Goal: Transaction & Acquisition: Purchase product/service

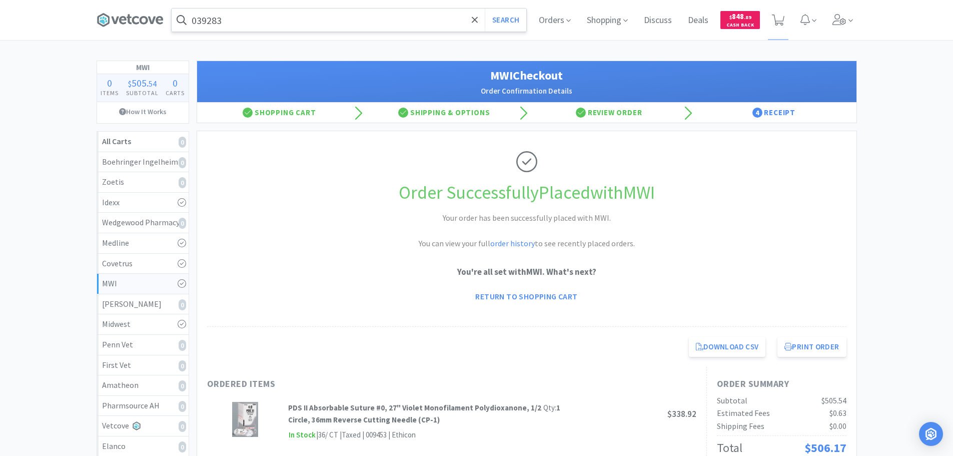
click at [340, 20] on input "039283" at bounding box center [349, 20] width 355 height 23
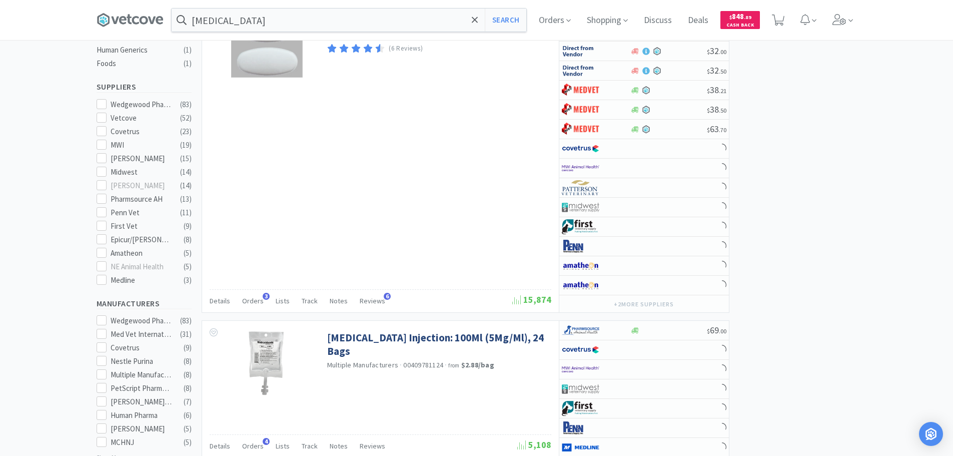
scroll to position [400, 0]
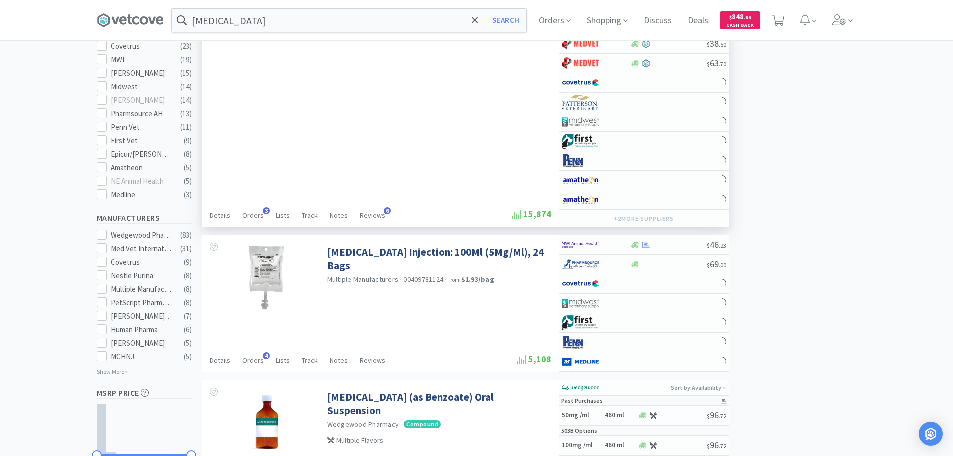
click at [456, 126] on div "[MEDICAL_DATA] Tablets: 500Mg, 500 Count Multiple Manufacturers · 29300022705 ·…" at bounding box center [380, 72] width 357 height 310
click at [462, 136] on div "[MEDICAL_DATA] Tablets: 500Mg, 500 Count Multiple Manufacturers · 29300022705 ·…" at bounding box center [380, 72] width 357 height 310
click at [481, 164] on div "[MEDICAL_DATA] Tablets: 500Mg, 500 Count Multiple Manufacturers · 29300022705 ·…" at bounding box center [380, 72] width 357 height 310
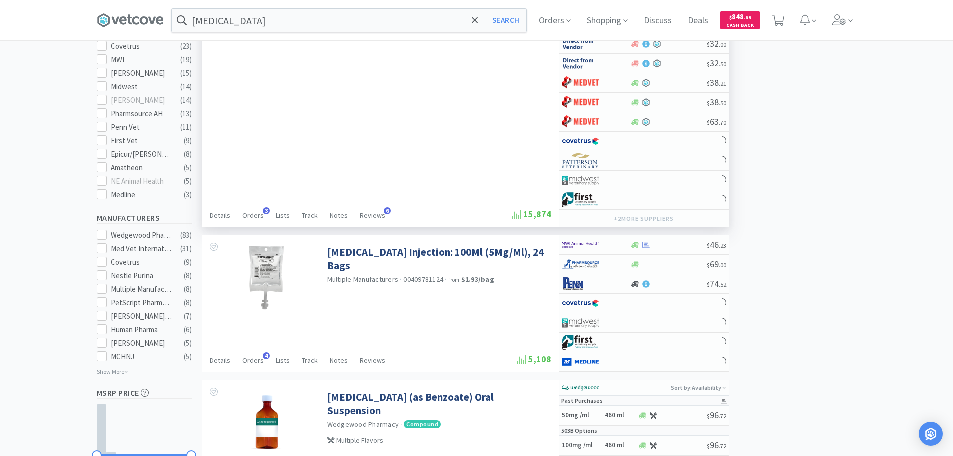
click at [481, 164] on div "[MEDICAL_DATA] Tablets: 500Mg, 500 Count Multiple Manufacturers · 29300022705 ·…" at bounding box center [380, 72] width 357 height 310
click at [472, 161] on div "[MEDICAL_DATA] Tablets: 500Mg, 500 Count Multiple Manufacturers · 29300022705 ·…" at bounding box center [380, 72] width 357 height 310
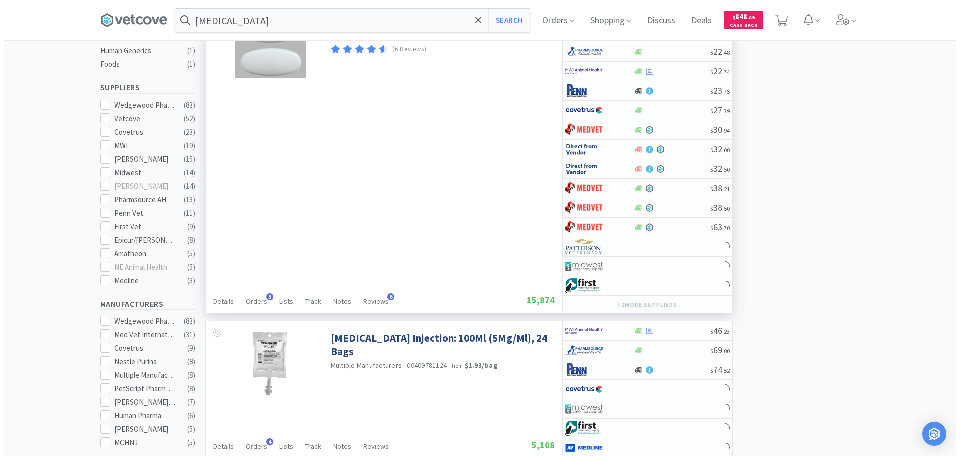
scroll to position [0, 0]
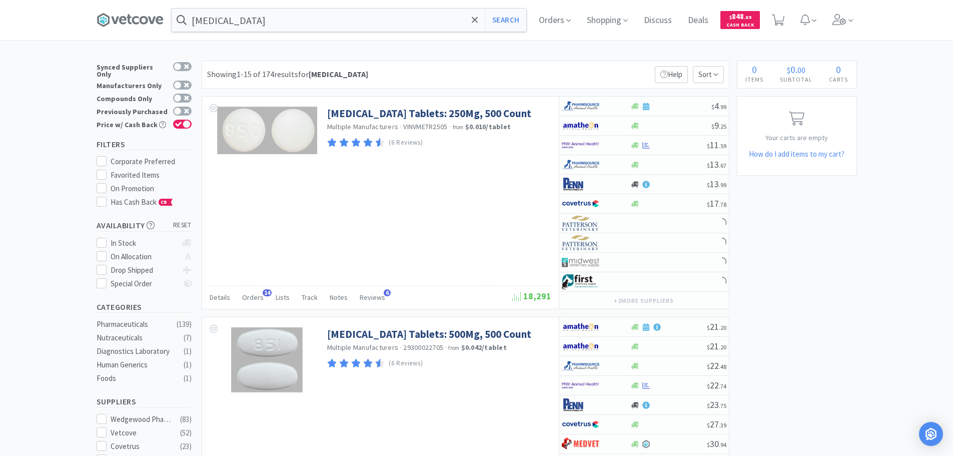
click at [407, 71] on div "Showing 1-15 of 174 results for [MEDICAL_DATA] Filters Help Sort" at bounding box center [466, 75] width 528 height 28
click at [417, 71] on div "Showing 1-15 of 174 results for [MEDICAL_DATA] Filters Help Sort" at bounding box center [466, 75] width 528 height 28
click at [413, 69] on div "Showing 1-15 of 174 results for [MEDICAL_DATA] Filters Help Sort" at bounding box center [466, 75] width 528 height 28
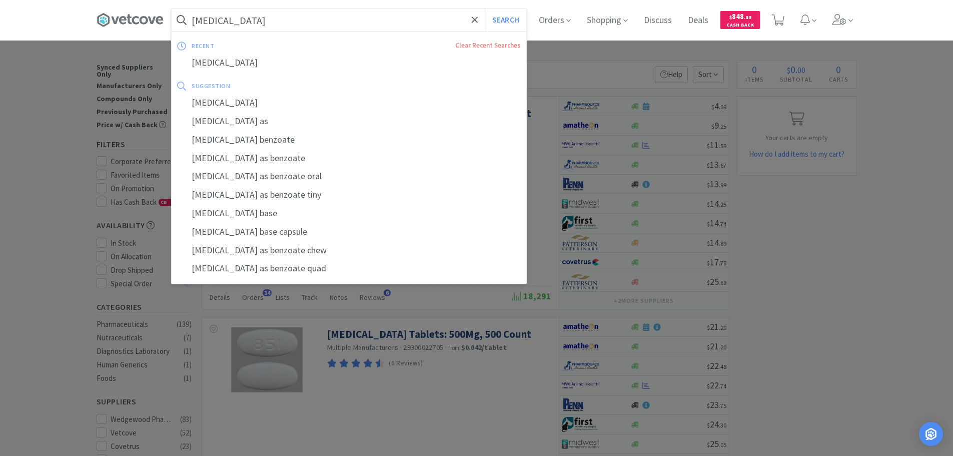
click at [298, 24] on input "[MEDICAL_DATA]" at bounding box center [349, 20] width 355 height 23
paste input "Covetrus - 082068 $4.25"
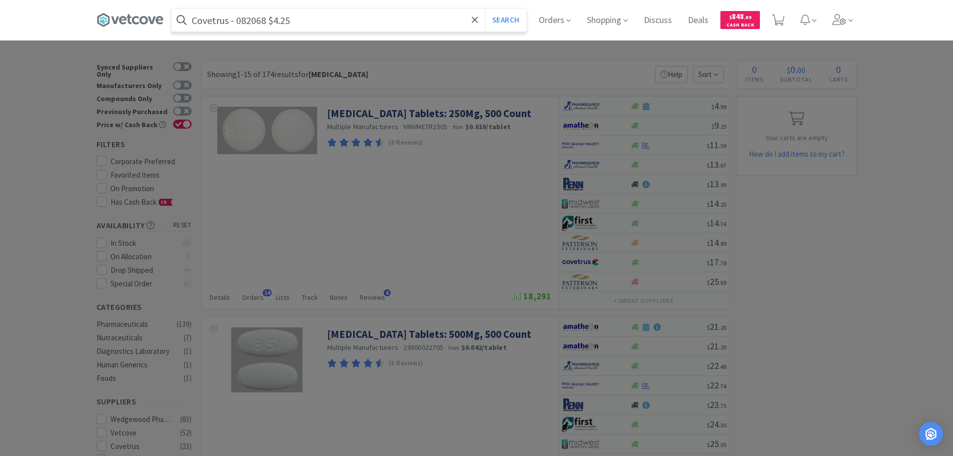
click at [261, 22] on input "Covetrus - 082068 $4.25" at bounding box center [349, 20] width 355 height 23
paste input "082068"
type input "082068"
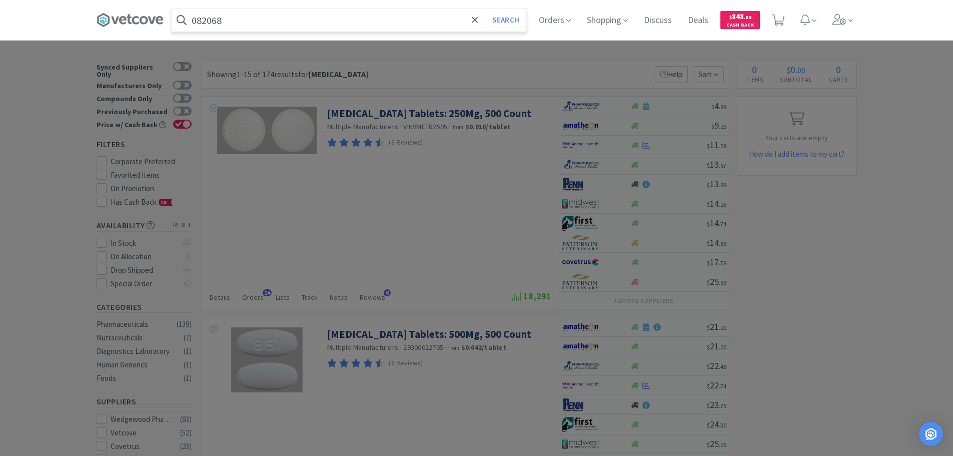
click at [485, 9] on button "Search" at bounding box center [506, 20] width 42 height 23
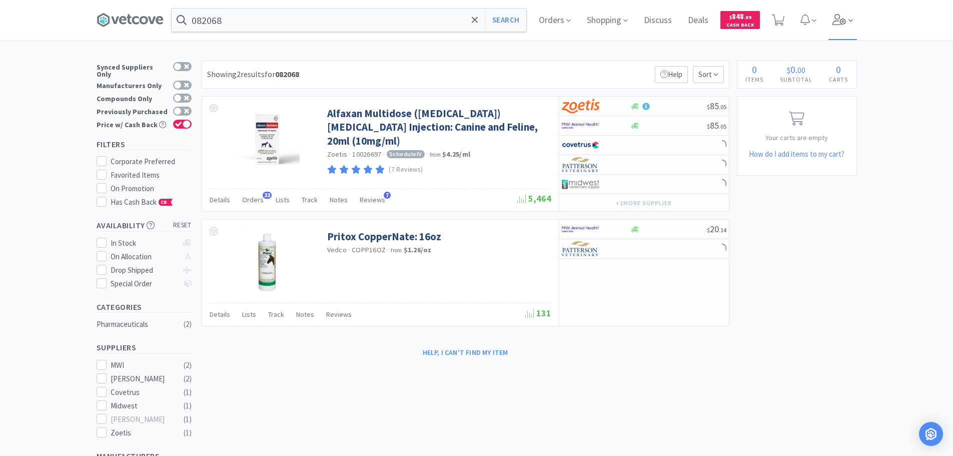
click at [845, 22] on icon at bounding box center [839, 19] width 14 height 11
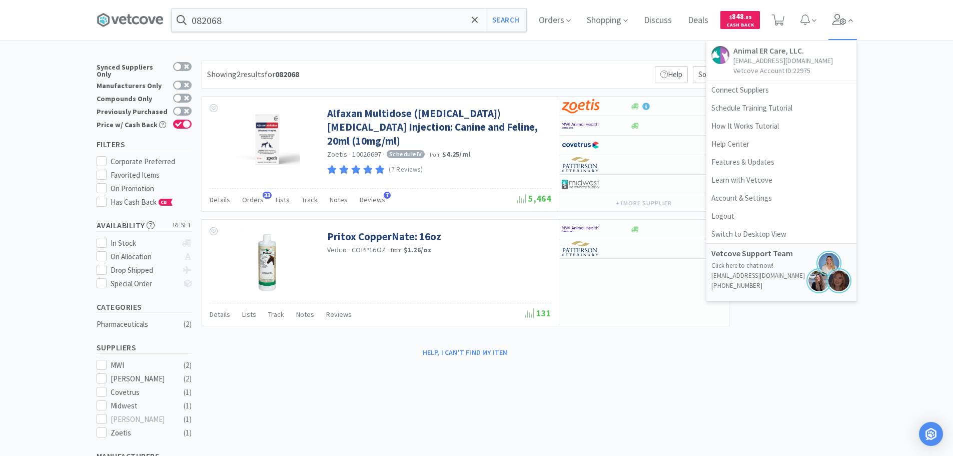
click at [845, 22] on icon at bounding box center [839, 19] width 14 height 11
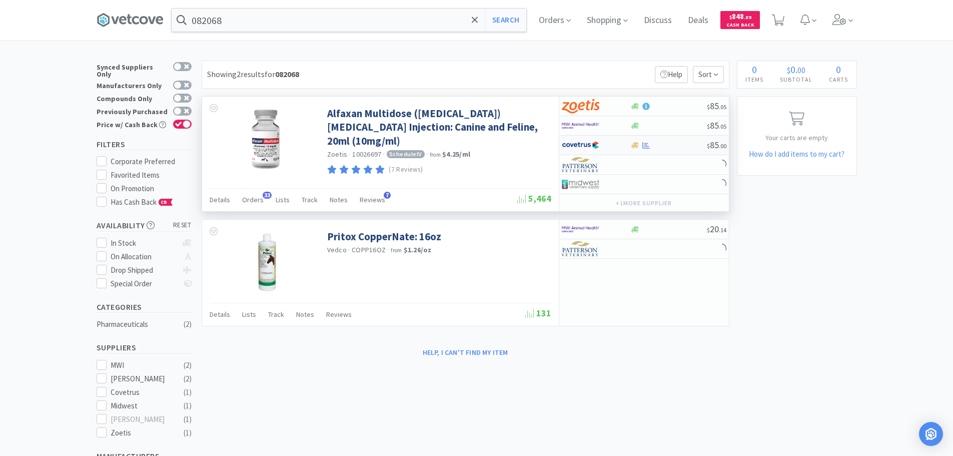
click at [671, 146] on div at bounding box center [668, 146] width 77 height 8
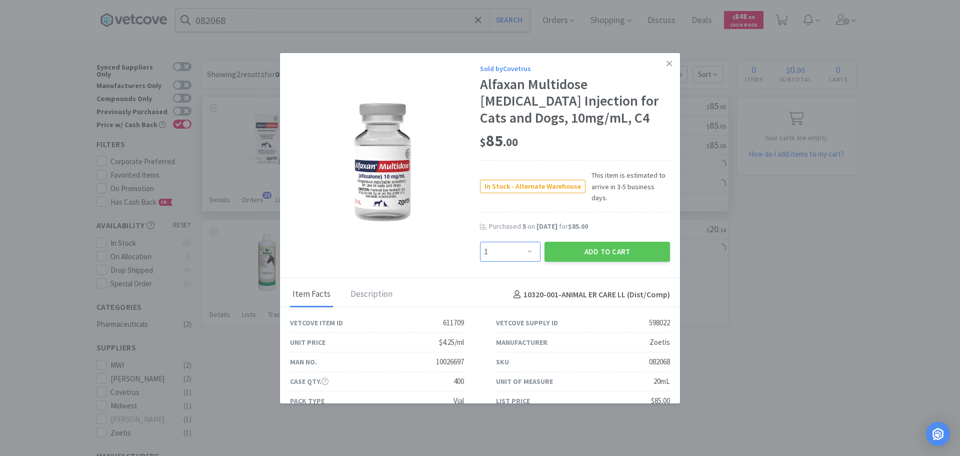
drag, startPoint x: 513, startPoint y: 239, endPoint x: 513, endPoint y: 231, distance: 7.5
click at [513, 242] on select "Enter Quantity 1 2 3 4 5 6 7 8 9 10 11 12 13 14 15 16 17 18 19 20 Enter Quantity" at bounding box center [510, 252] width 61 height 20
select select "5"
click at [480, 242] on select "Enter Quantity 1 2 3 4 5 6 7 8 9 10 11 12 13 14 15 16 17 18 19 20 Enter Quantity" at bounding box center [510, 252] width 61 height 20
click at [560, 244] on button "Add to Cart" at bounding box center [608, 252] width 126 height 20
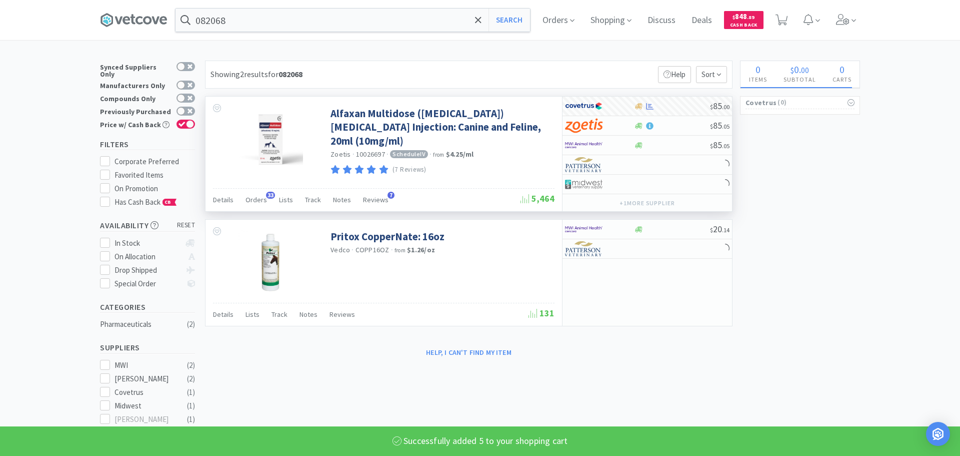
select select "5"
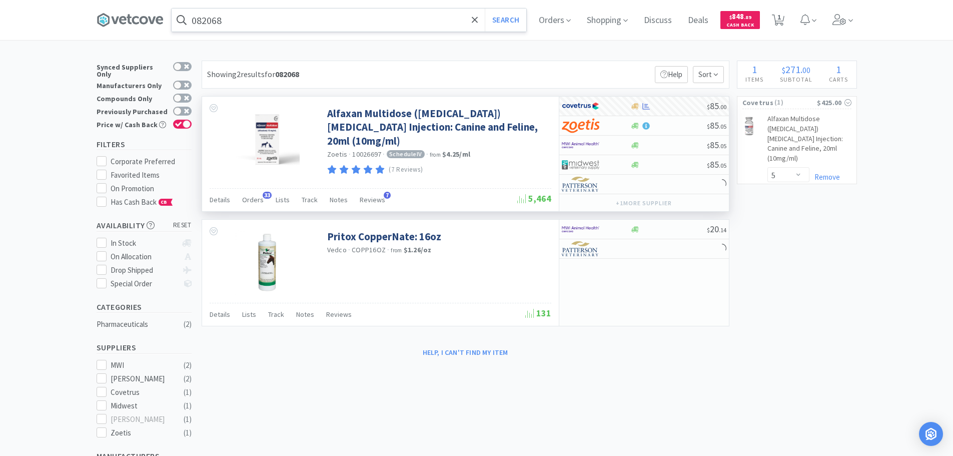
click at [314, 16] on input "082068" at bounding box center [349, 20] width 355 height 23
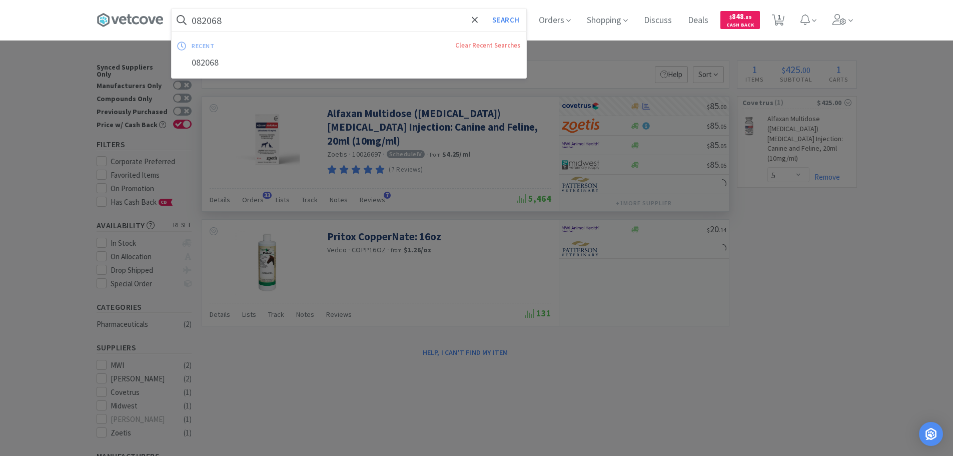
paste input "MWI - 067053 $0.363"
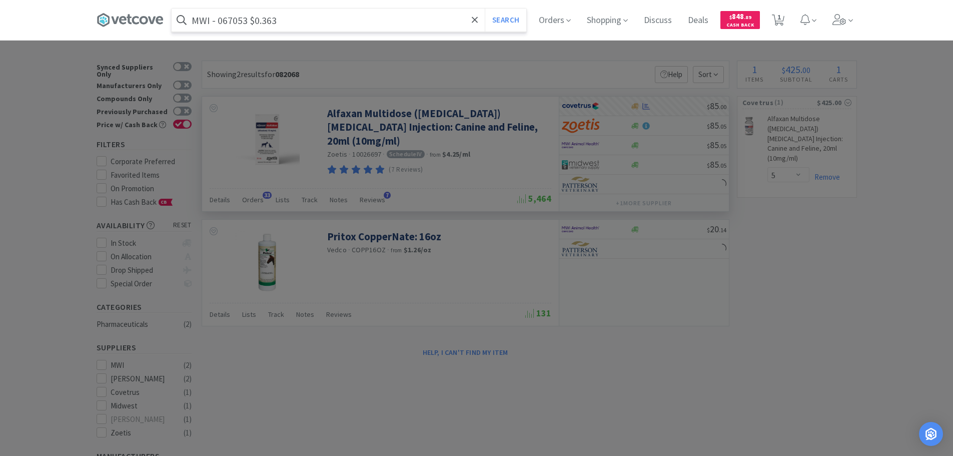
click at [236, 21] on input "MWI - 067053 $0.363" at bounding box center [349, 20] width 355 height 23
paste input "067053"
click at [485, 9] on button "Search" at bounding box center [506, 20] width 42 height 23
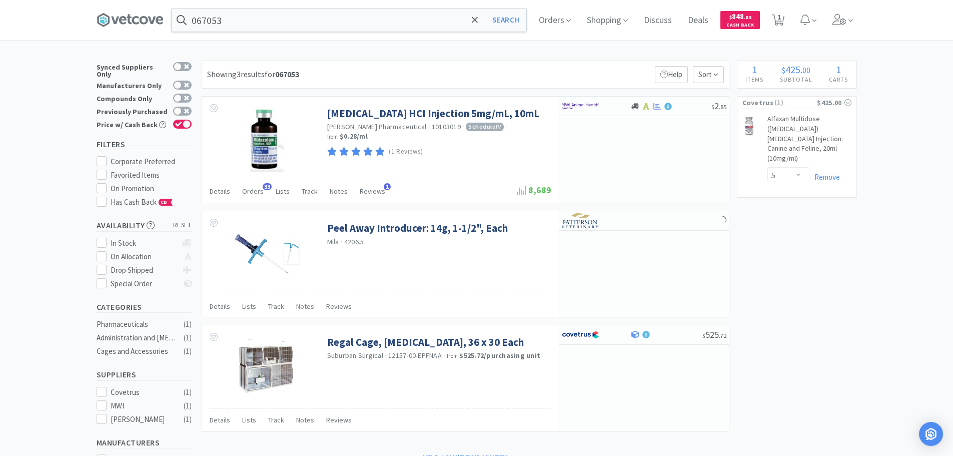
click at [402, 73] on div "Showing 3 results for 067053 Filters Help Sort" at bounding box center [466, 75] width 528 height 28
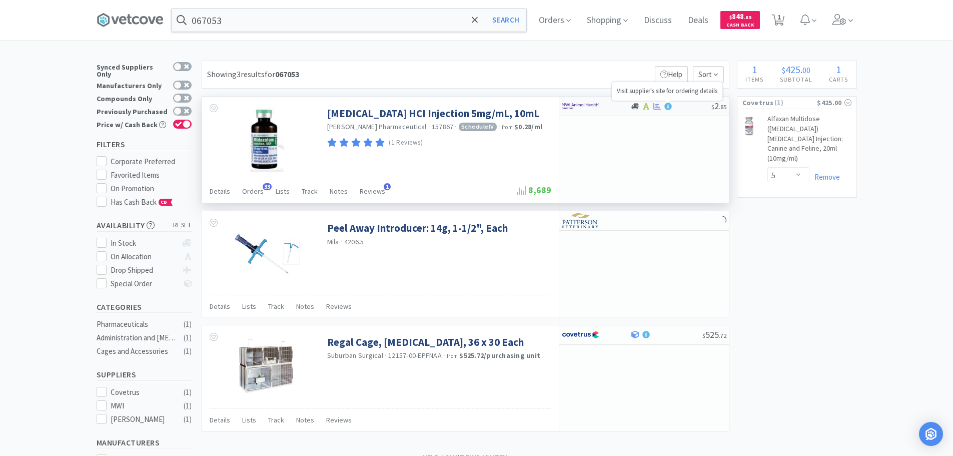
click at [666, 106] on icon at bounding box center [668, 107] width 8 height 8
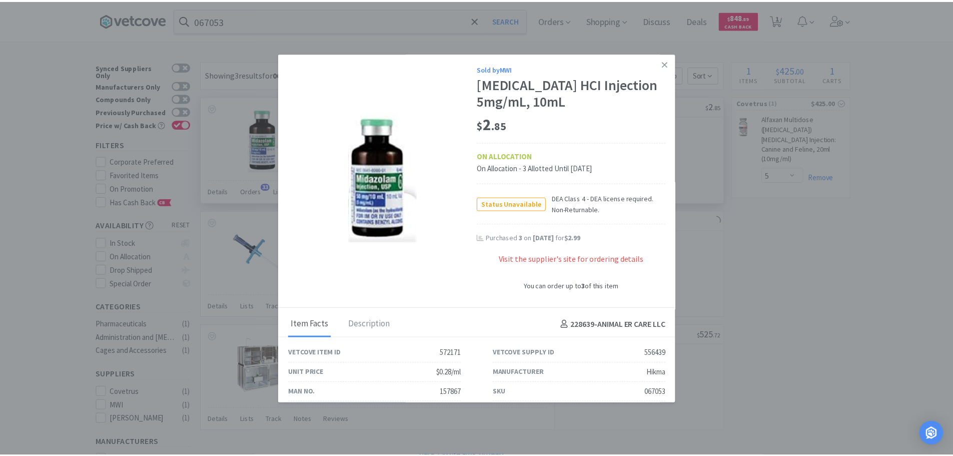
scroll to position [48, 0]
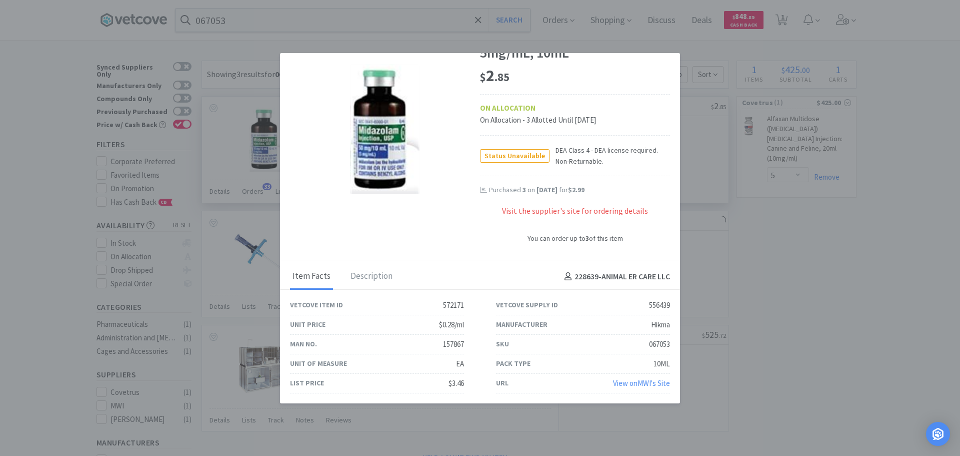
click at [624, 386] on link "View on MWI 's Site" at bounding box center [641, 383] width 57 height 10
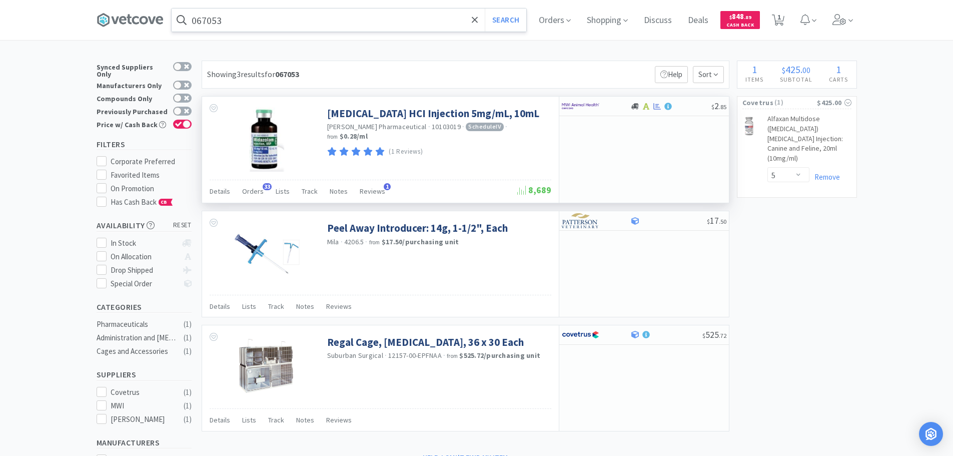
click at [316, 21] on input "067053" at bounding box center [349, 20] width 355 height 23
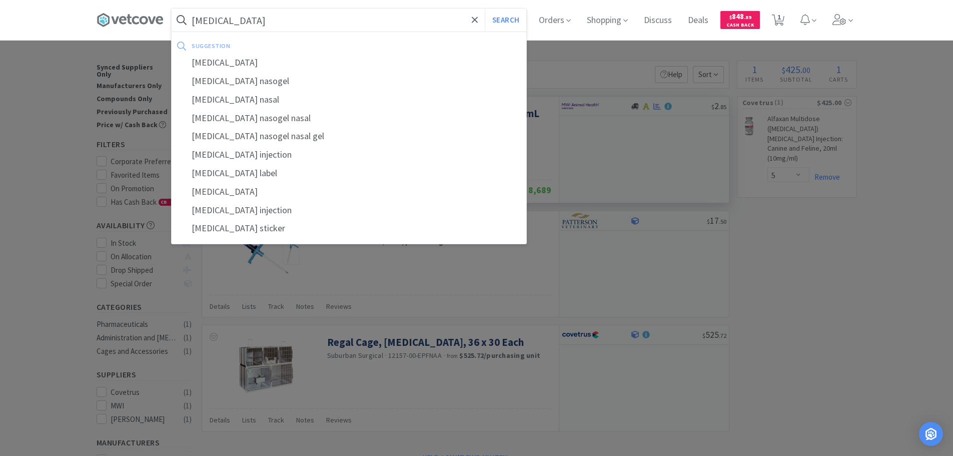
type input "[MEDICAL_DATA]"
click at [485, 9] on button "Search" at bounding box center [506, 20] width 42 height 23
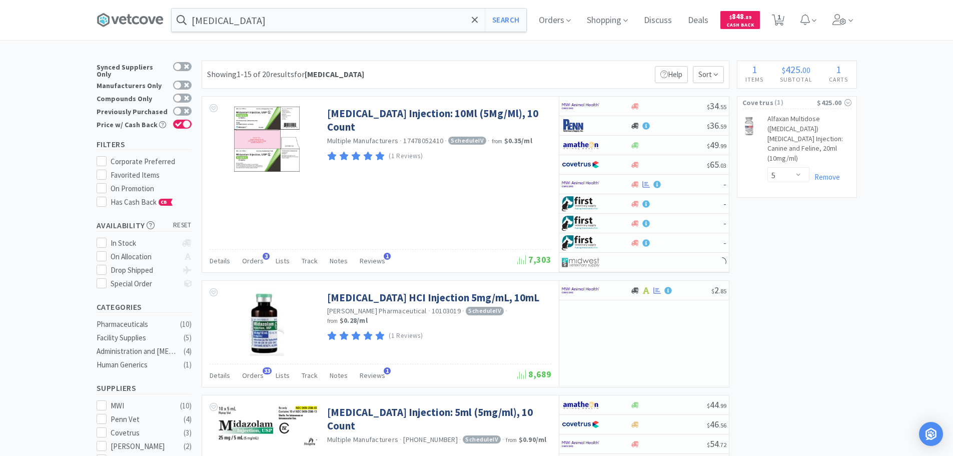
click at [573, 71] on div "Showing 1-15 of 20 results for [MEDICAL_DATA] Filters Help Sort" at bounding box center [466, 75] width 528 height 28
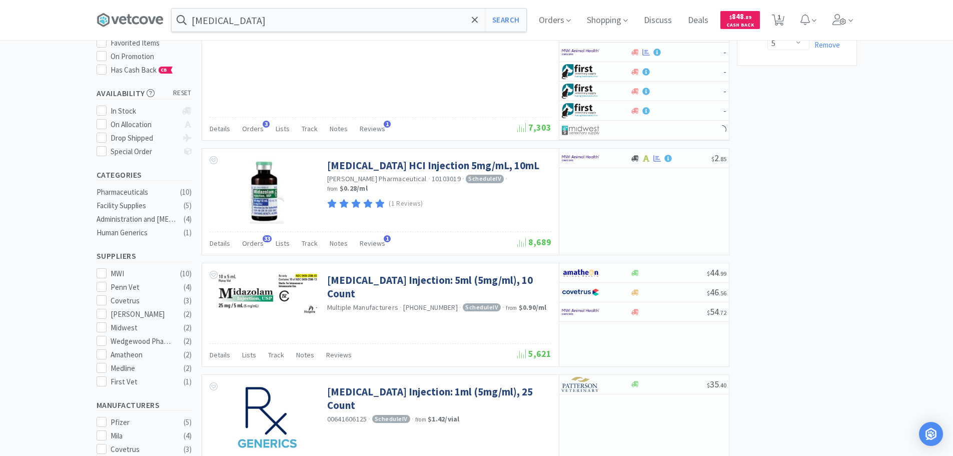
scroll to position [150, 0]
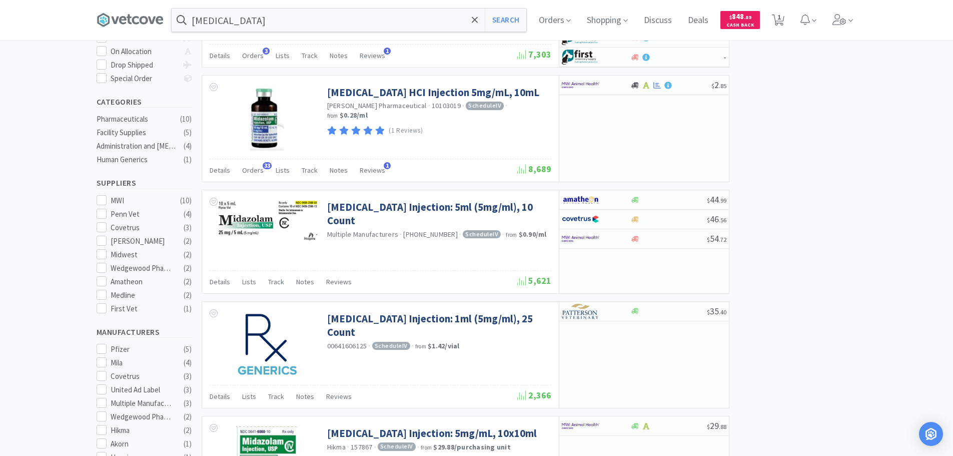
scroll to position [300, 0]
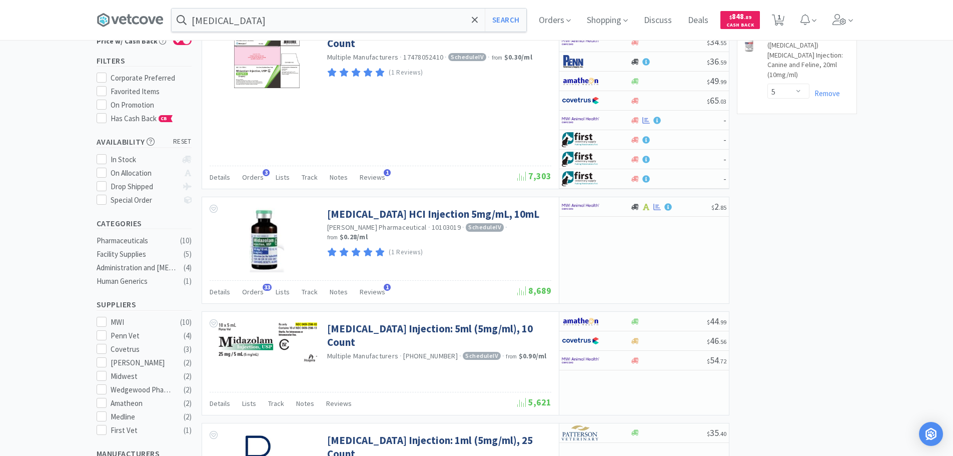
scroll to position [0, 0]
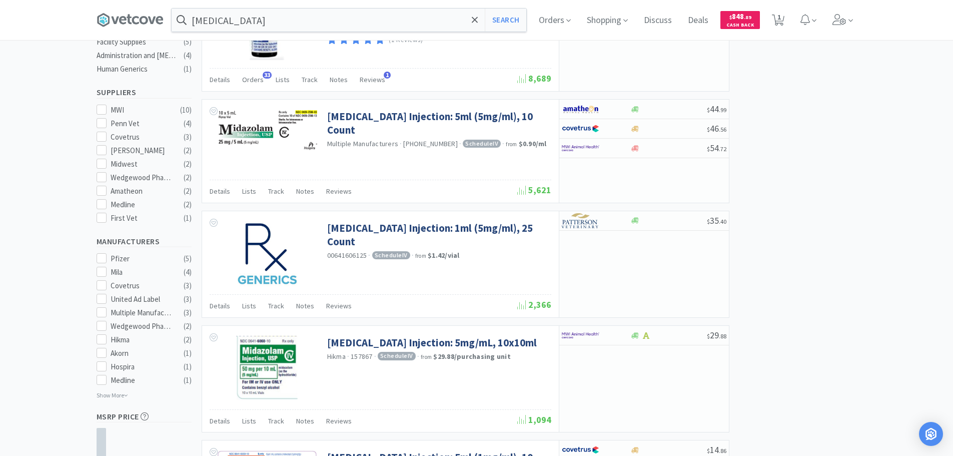
scroll to position [350, 0]
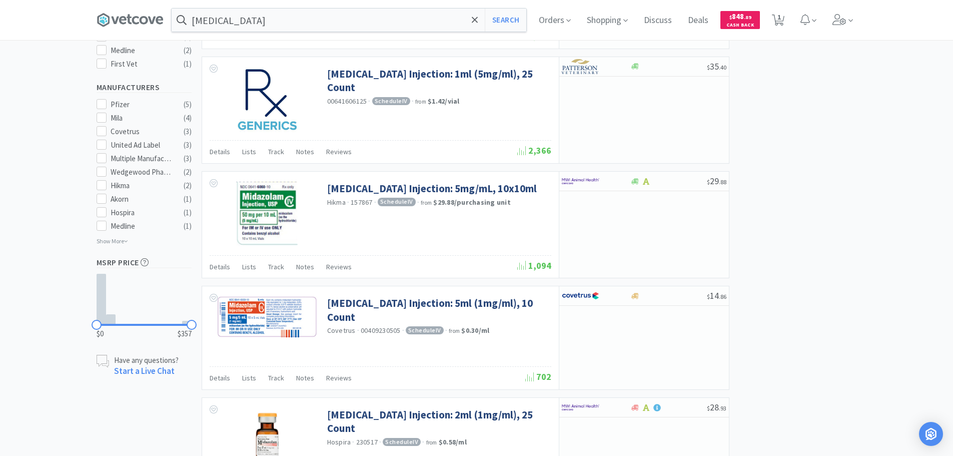
scroll to position [450, 0]
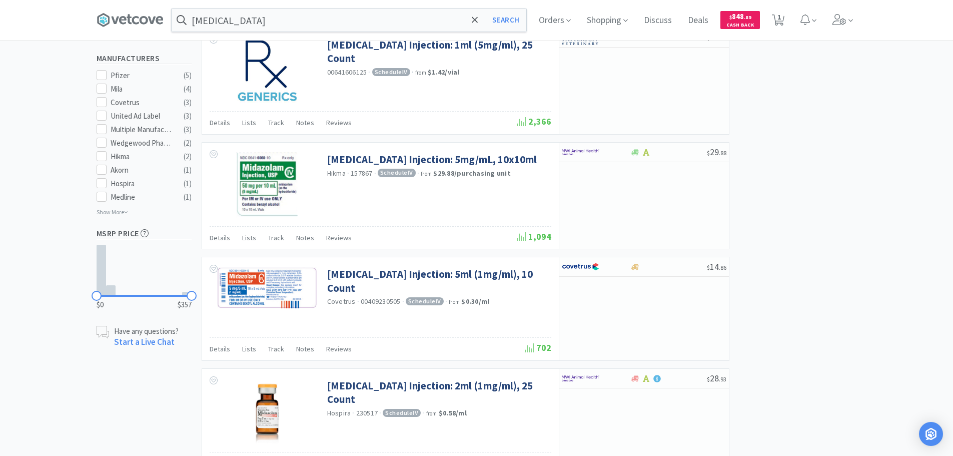
scroll to position [354, 0]
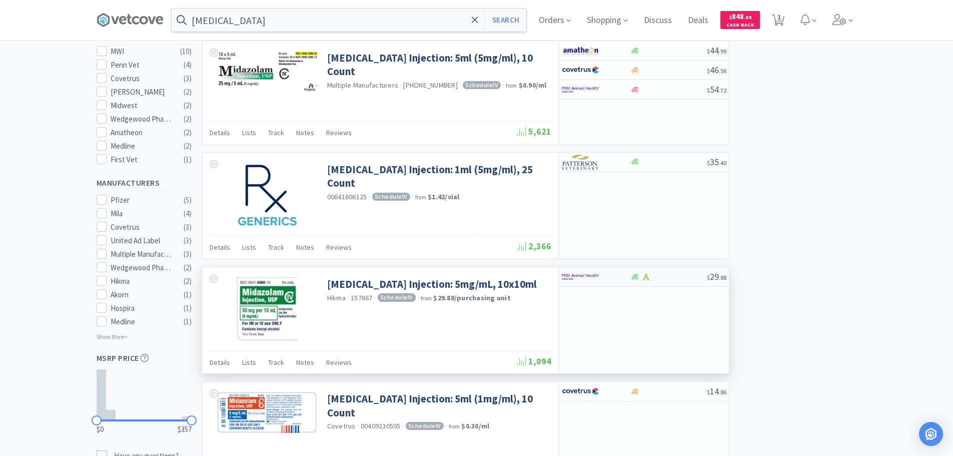
click at [689, 276] on div at bounding box center [668, 277] width 77 height 8
select select "1"
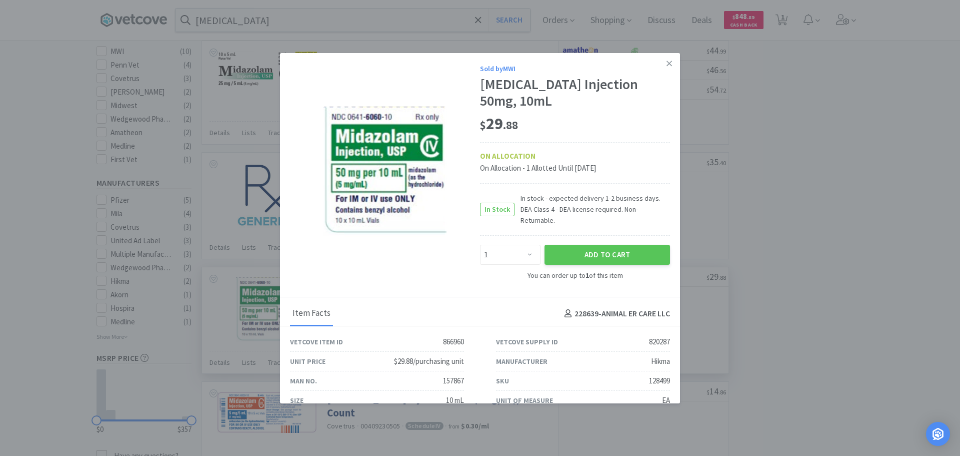
click at [649, 375] on div "128499" at bounding box center [659, 381] width 21 height 12
copy div "128499"
click at [613, 249] on button "Add to Cart" at bounding box center [608, 255] width 126 height 20
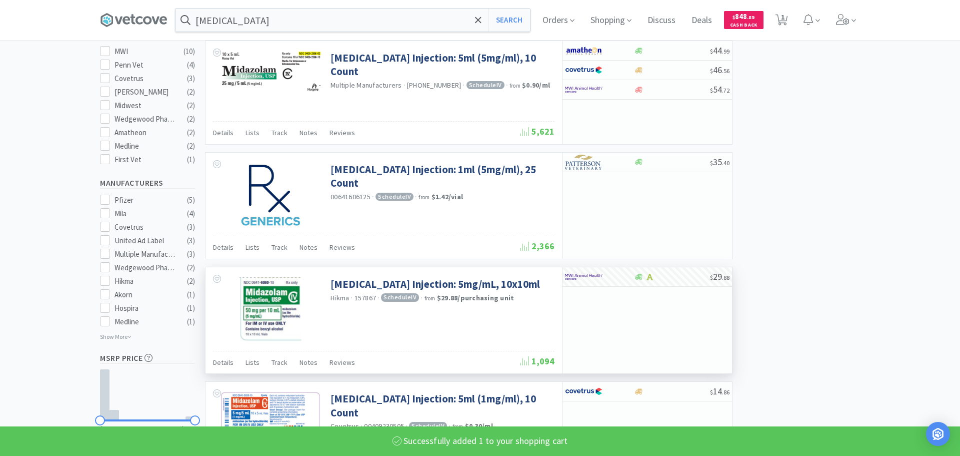
select select "1"
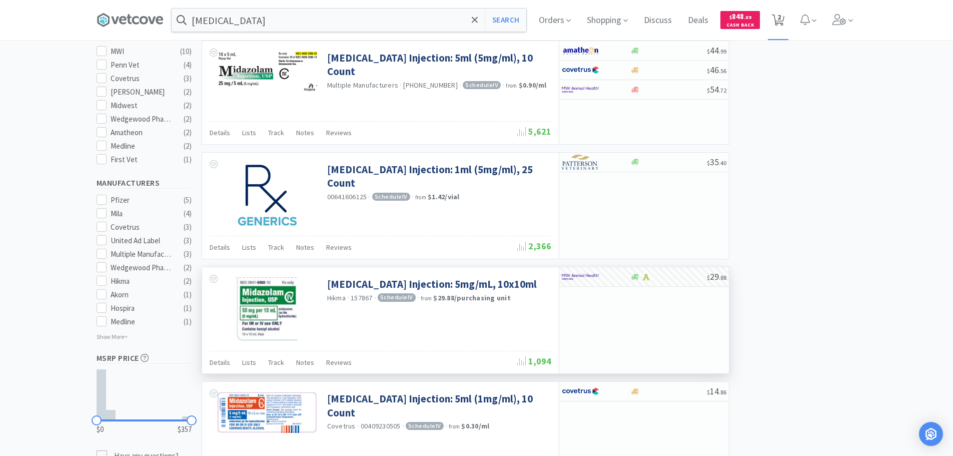
click at [779, 20] on icon at bounding box center [778, 20] width 13 height 11
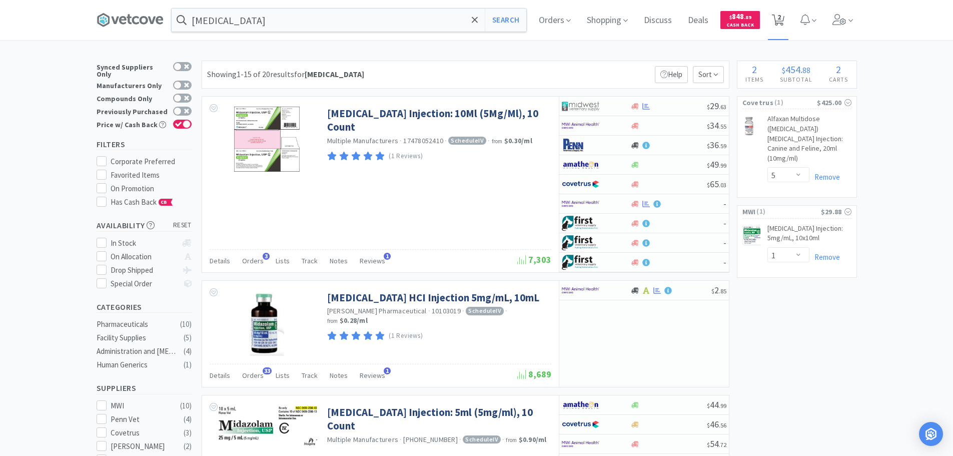
select select "5"
select select "1"
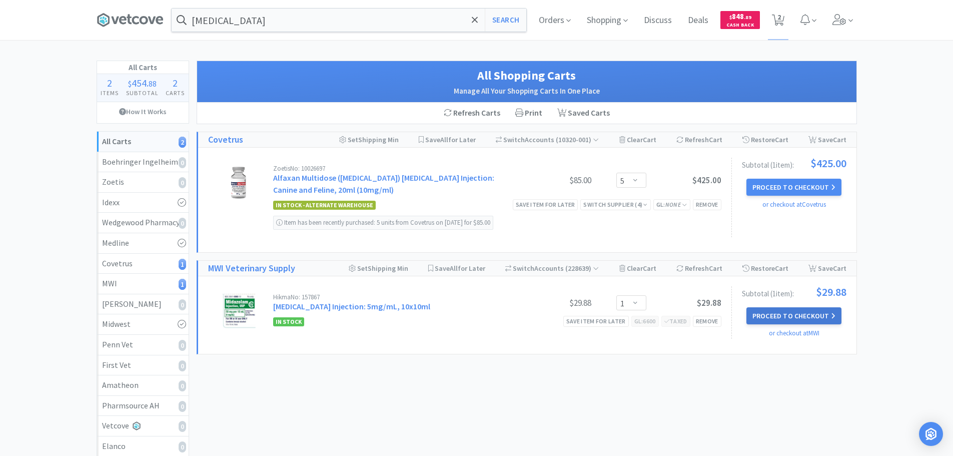
click at [805, 309] on button "Proceed to Checkout" at bounding box center [793, 315] width 95 height 17
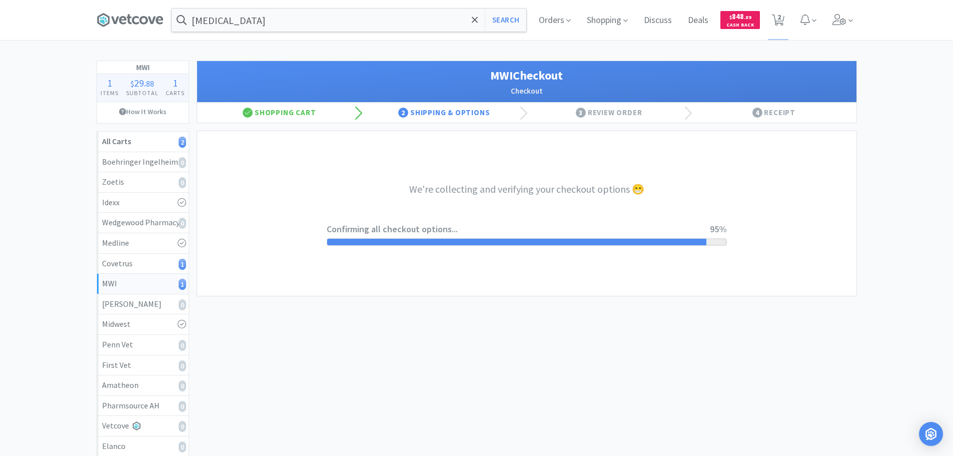
select select "STD_"
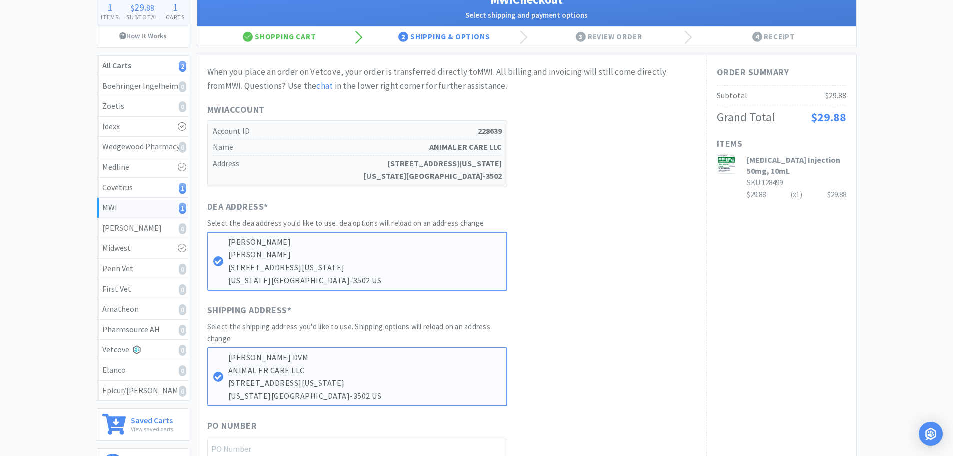
scroll to position [150, 0]
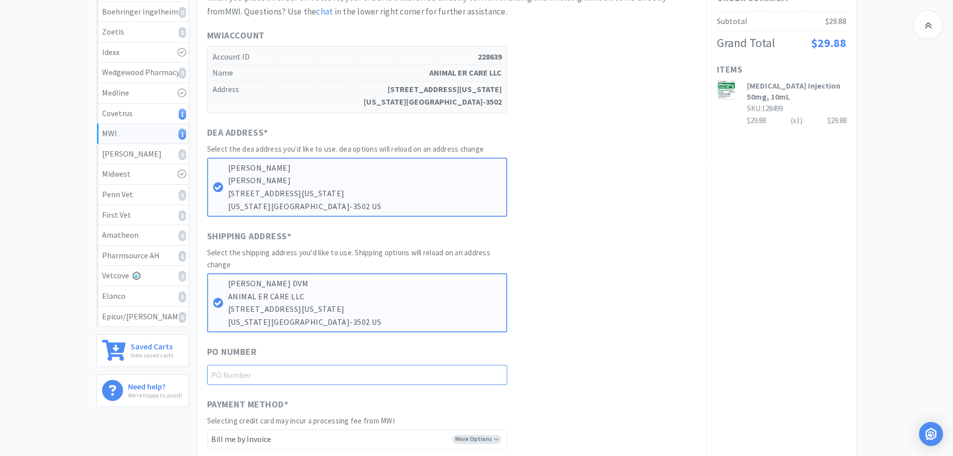
click at [356, 369] on input "text" at bounding box center [357, 375] width 300 height 20
paste input "1144967"
type input "1144967"
click at [623, 301] on div "Shipping Address * Select the shipping address you'd like to use. Shipping opti…" at bounding box center [451, 280] width 489 height 103
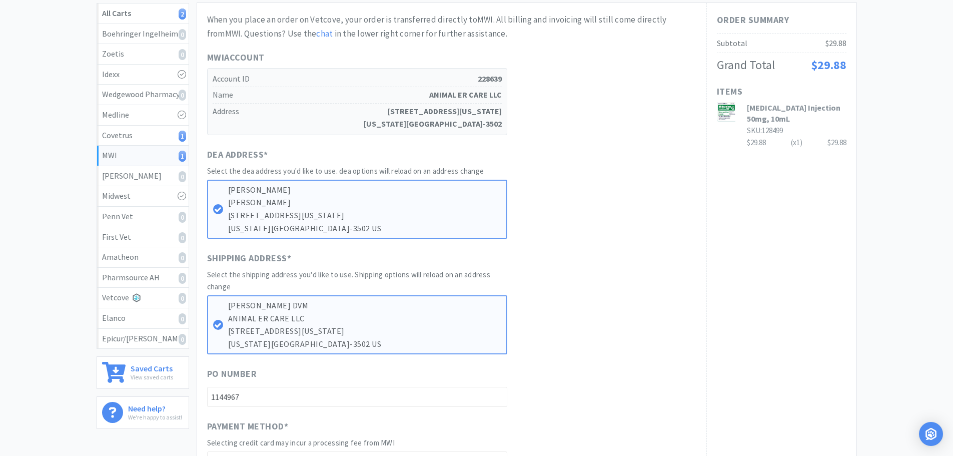
scroll to position [0, 0]
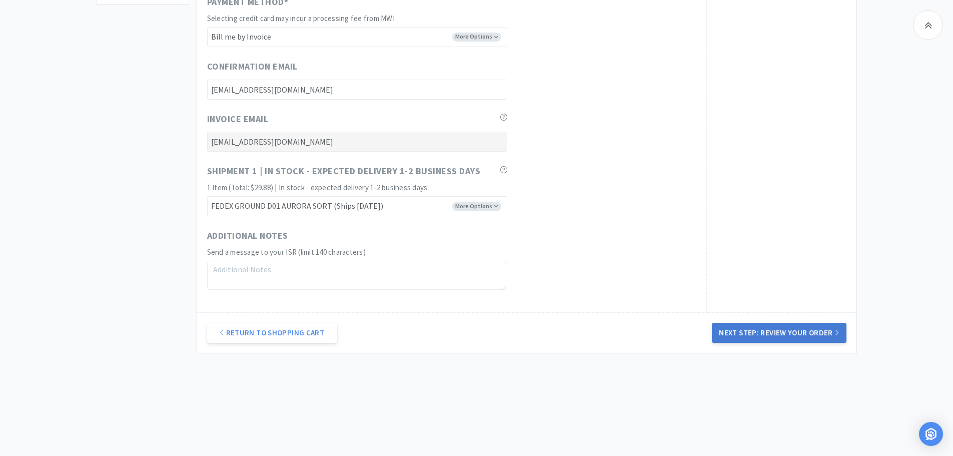
click at [764, 341] on button "Next Step: Review Your Order" at bounding box center [779, 333] width 134 height 20
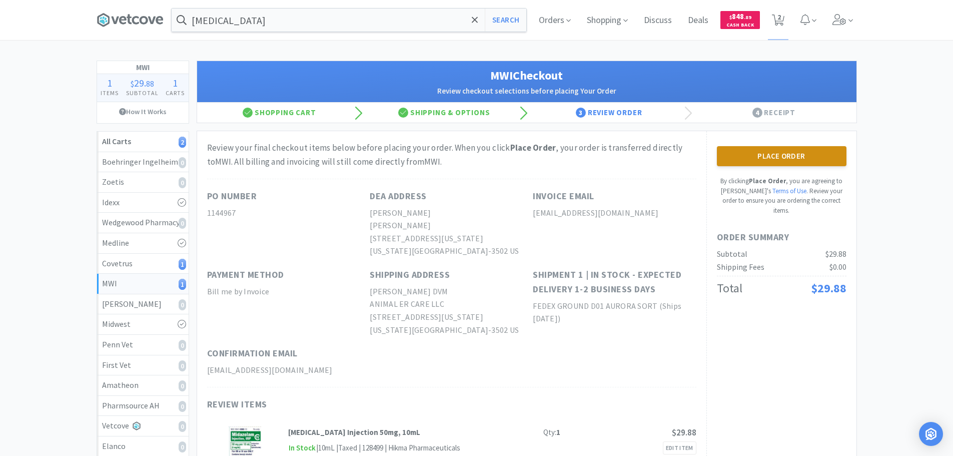
click at [777, 156] on button "Place Order" at bounding box center [782, 156] width 130 height 20
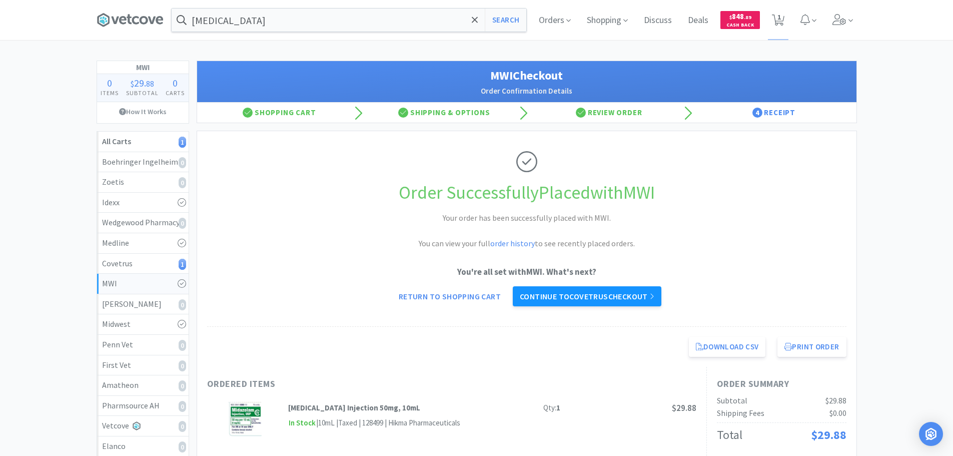
click at [590, 296] on link "Continue to Covetrus checkout" at bounding box center [587, 296] width 149 height 20
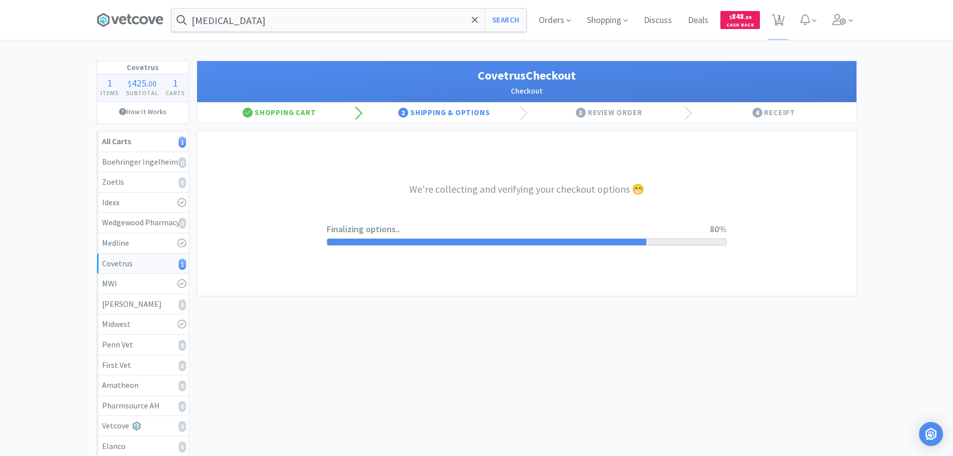
select select "ACCOUNT"
select select "cvt-standard-net"
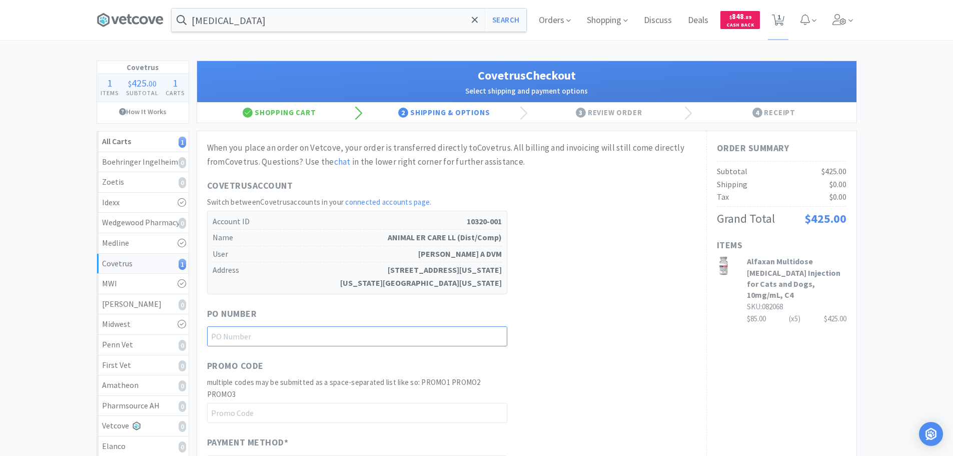
click at [387, 328] on input "text" at bounding box center [357, 336] width 300 height 20
paste input "1144966"
type input "1144966"
click at [647, 268] on div "Covetrus Account Switch between Covetrus accounts in your connected accounts pa…" at bounding box center [451, 237] width 489 height 116
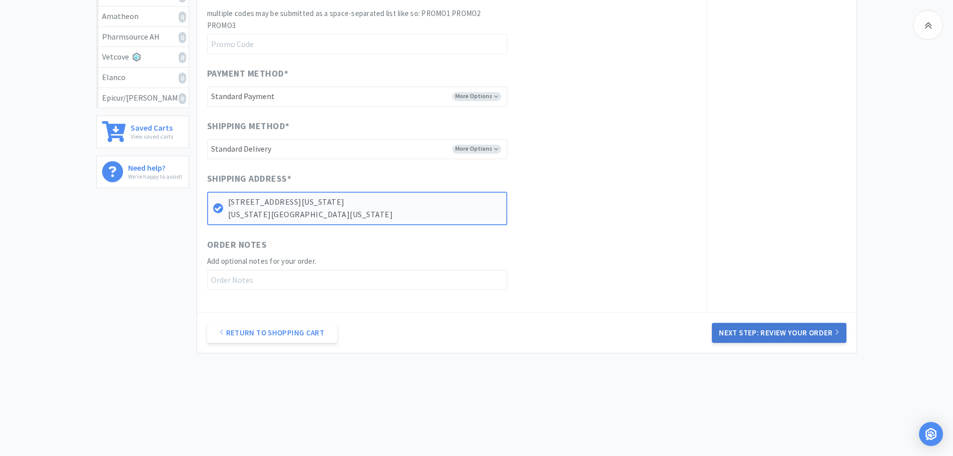
click at [784, 336] on button "Next Step: Review Your Order" at bounding box center [779, 333] width 134 height 20
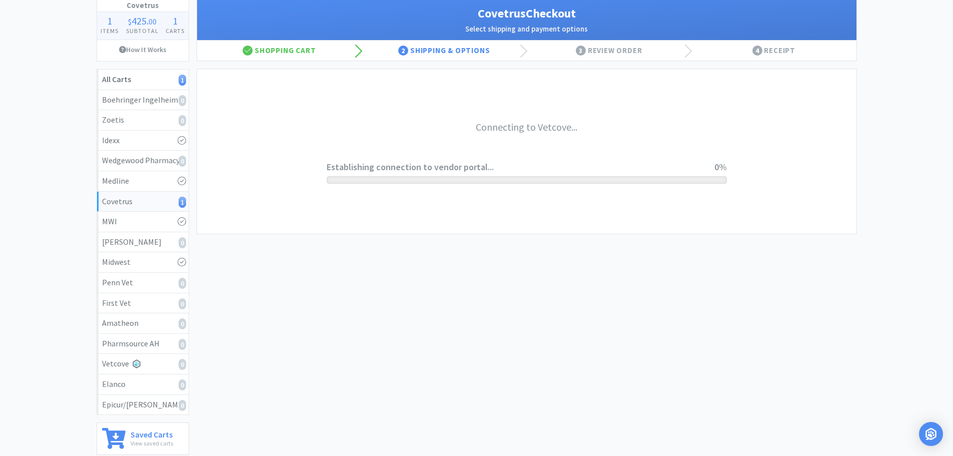
scroll to position [0, 0]
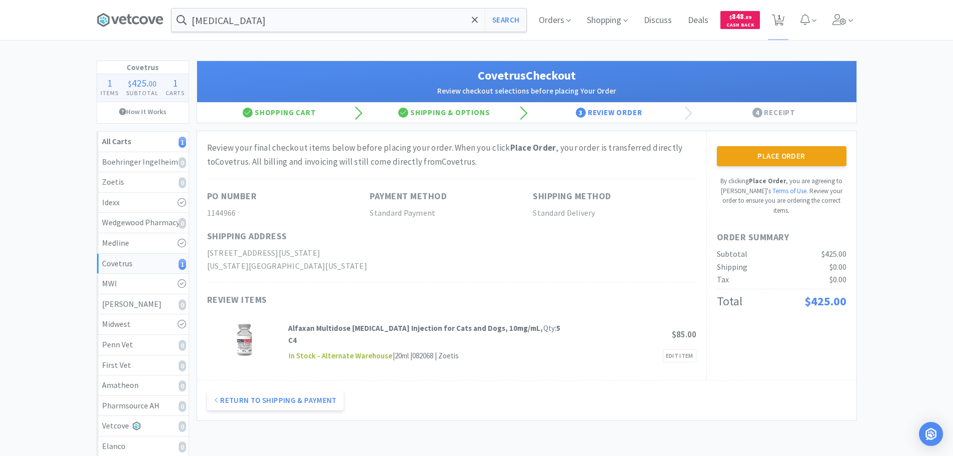
click at [813, 167] on div "Place Order By clicking Place Order , you are agreeing to Vetcove's Terms of Us…" at bounding box center [782, 180] width 130 height 69
click at [809, 163] on button "Place Order" at bounding box center [782, 156] width 130 height 20
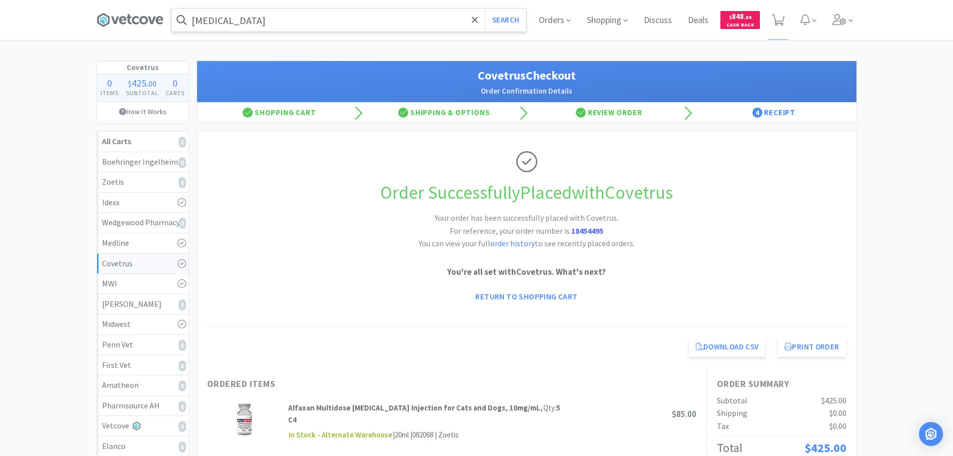
click at [310, 15] on input "[MEDICAL_DATA]" at bounding box center [349, 20] width 355 height 23
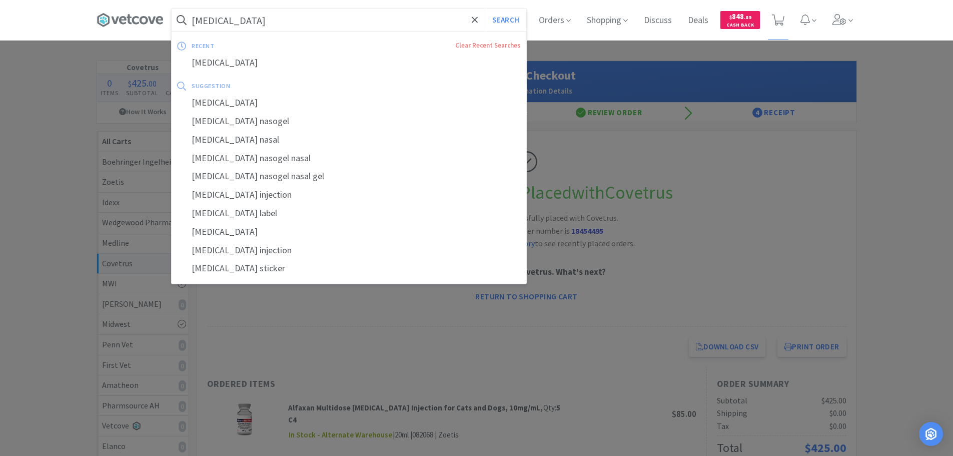
paste input "029088"
type input "029088"
click at [485, 9] on button "Search" at bounding box center [506, 20] width 42 height 23
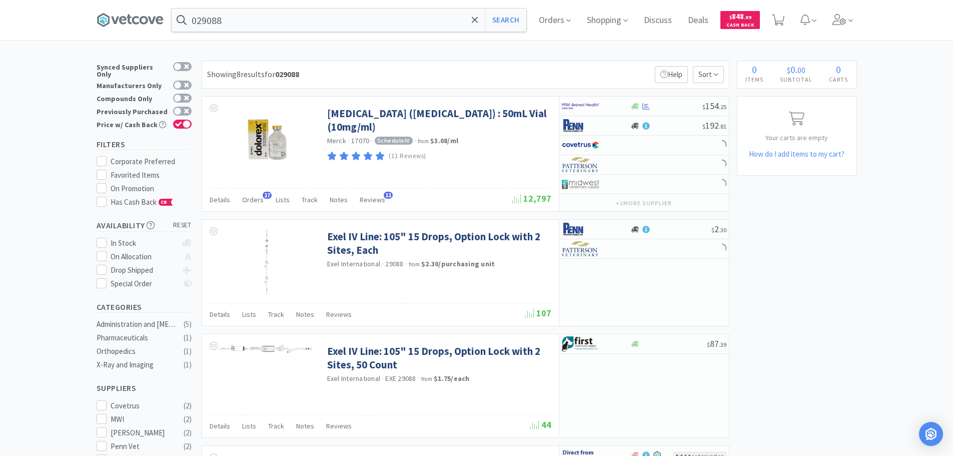
click at [590, 73] on div "Showing 8 results for 029088 Filters Help Sort" at bounding box center [466, 75] width 528 height 28
click at [583, 71] on div "Showing 8 results for 029088 Filters Help Sort" at bounding box center [466, 75] width 528 height 28
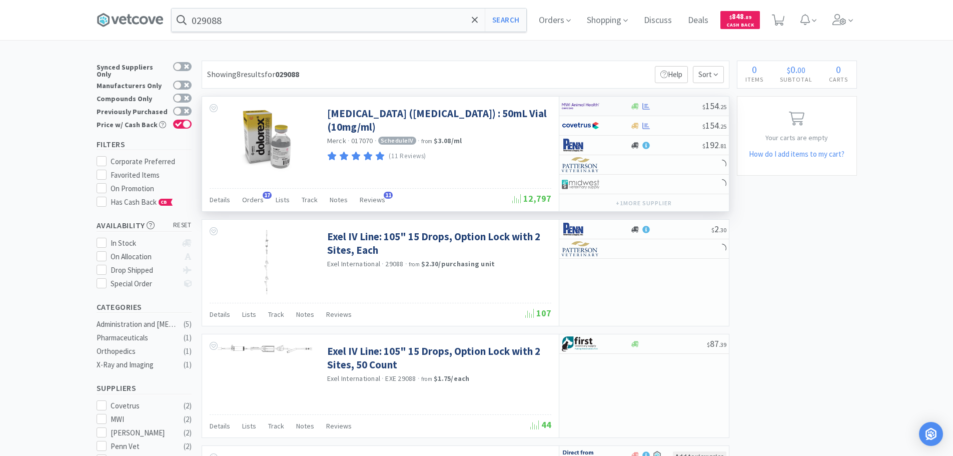
click at [671, 105] on div at bounding box center [666, 107] width 72 height 8
select select "1"
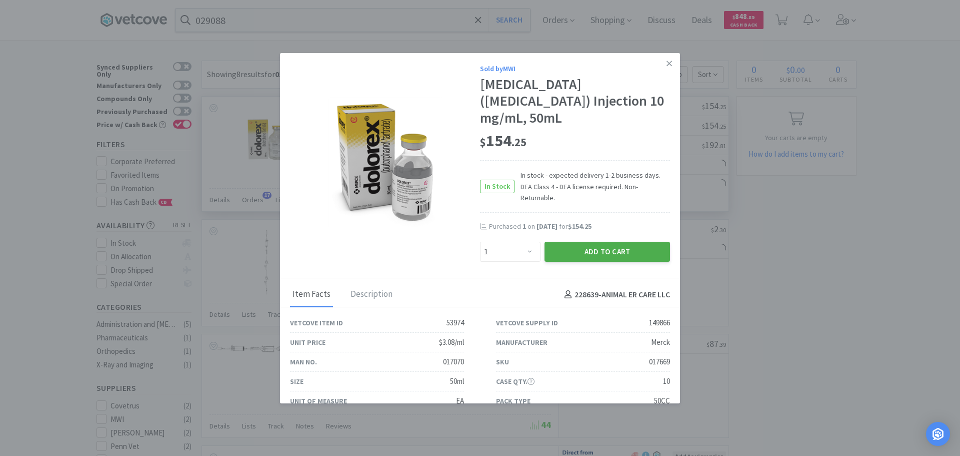
click at [602, 242] on button "Add to Cart" at bounding box center [608, 252] width 126 height 20
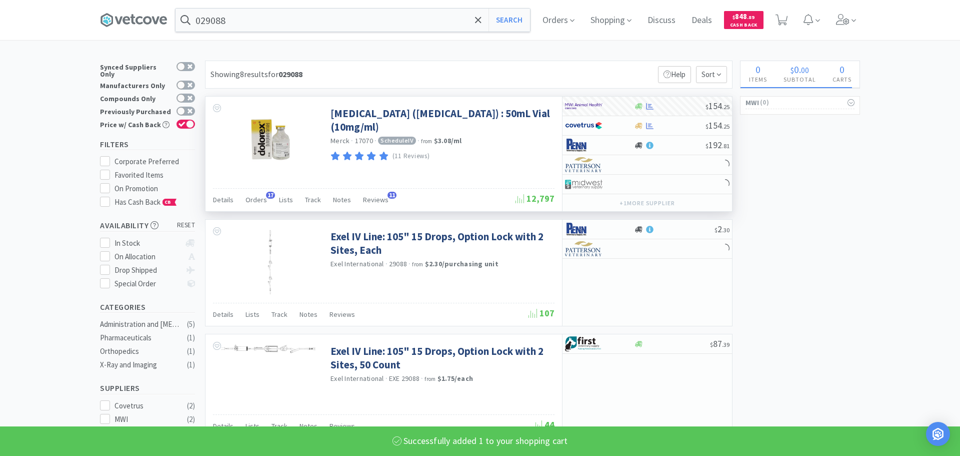
select select "1"
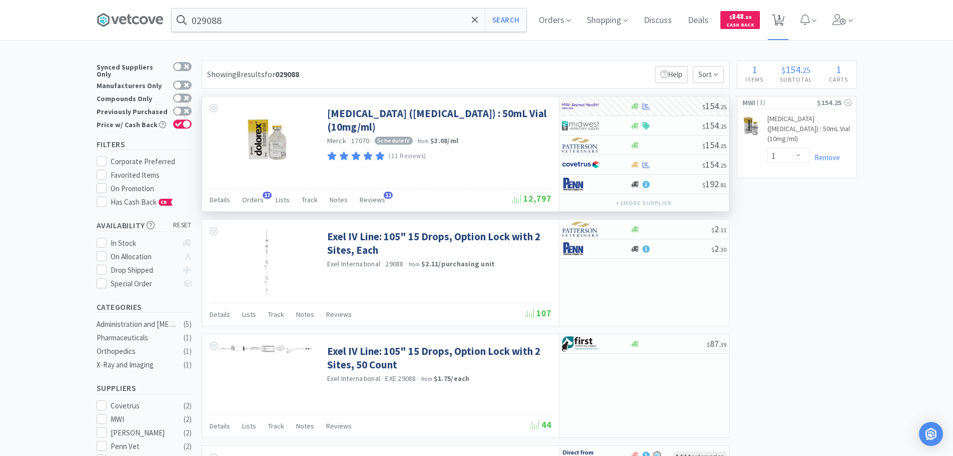
click at [779, 20] on icon at bounding box center [778, 20] width 13 height 11
select select "1"
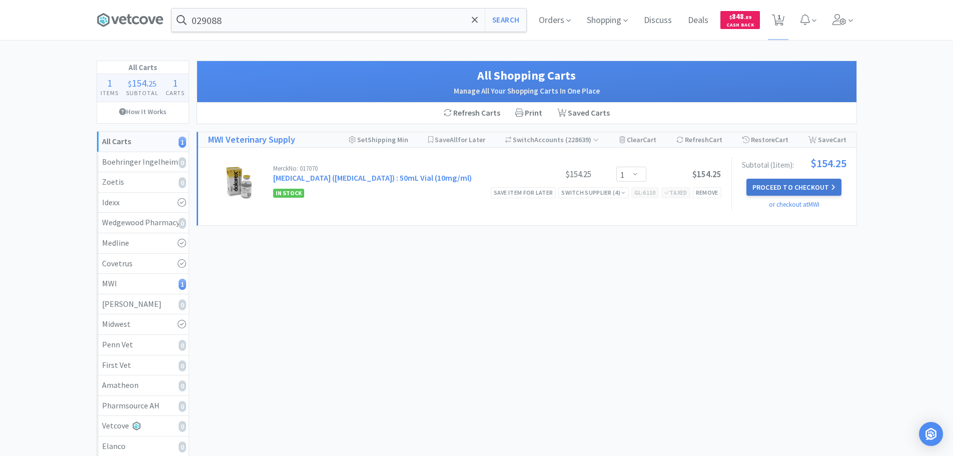
click at [807, 186] on button "Proceed to Checkout" at bounding box center [793, 187] width 95 height 17
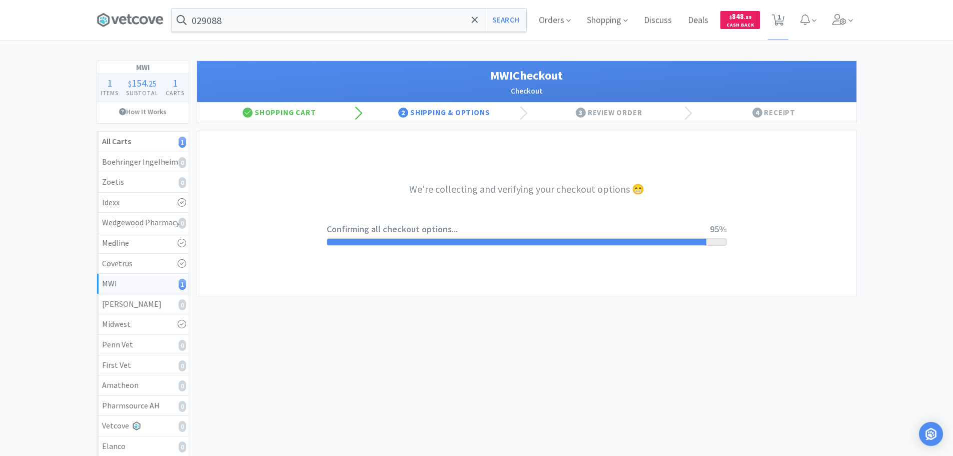
select select "STD_"
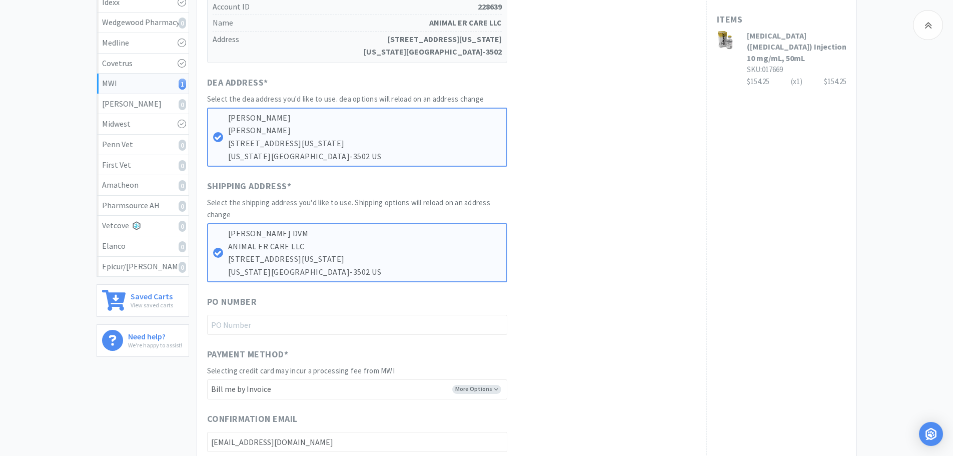
scroll to position [400, 0]
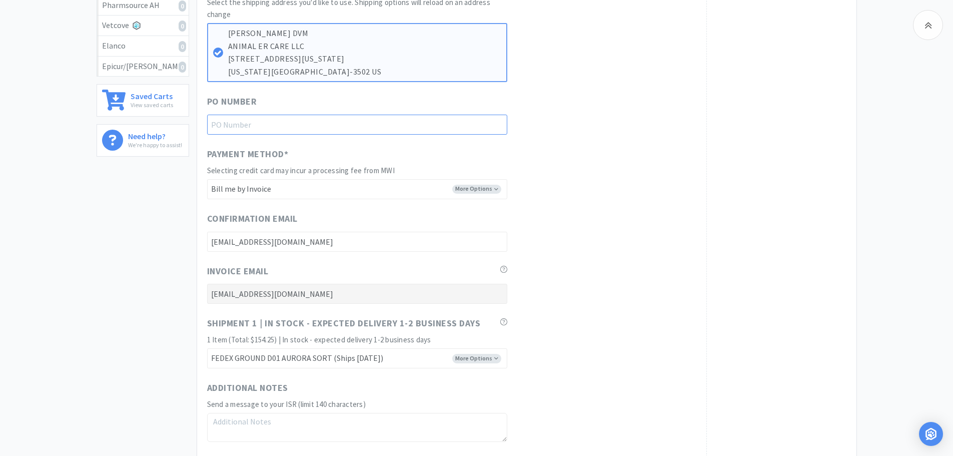
click at [306, 121] on input "text" at bounding box center [357, 125] width 300 height 20
paste input "1144968"
type input "1144968"
click at [594, 150] on div "Payment Method * Selecting credit card may incur a processing fee from MWI More…" at bounding box center [451, 173] width 489 height 52
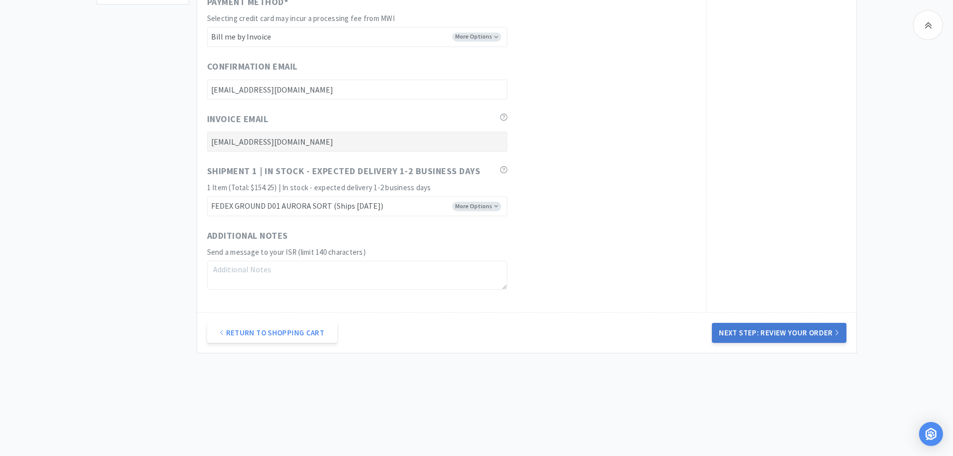
click at [771, 337] on button "Next Step: Review Your Order" at bounding box center [779, 333] width 134 height 20
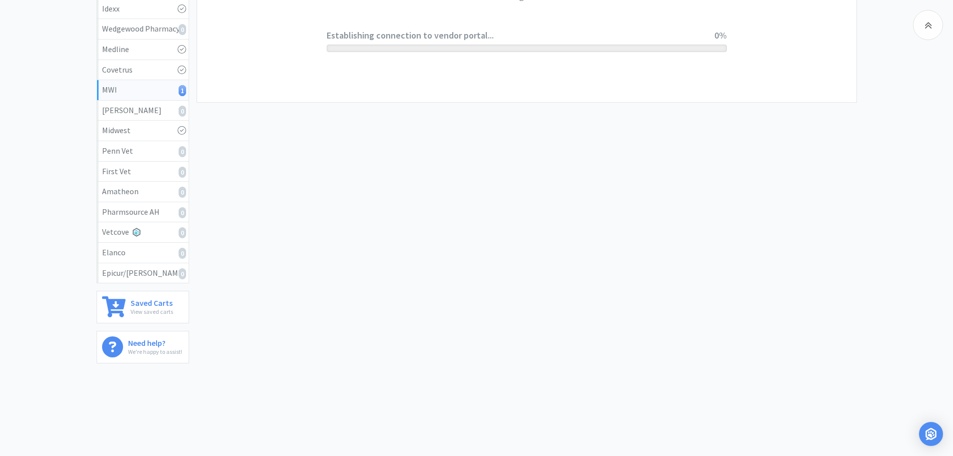
scroll to position [0, 0]
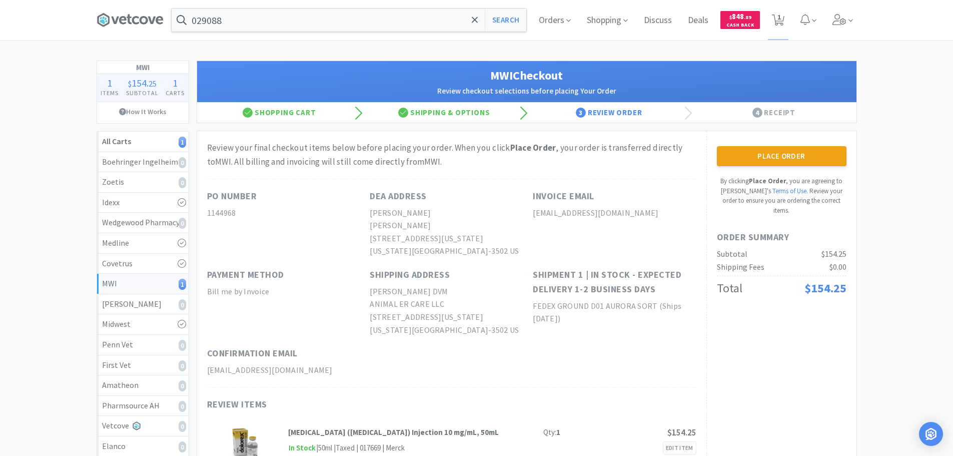
click at [771, 153] on button "Place Order" at bounding box center [782, 156] width 130 height 20
